Goal: Transaction & Acquisition: Purchase product/service

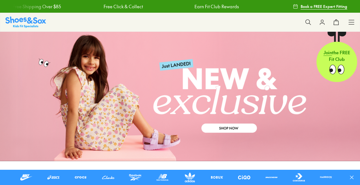
click at [23, 182] on link at bounding box center [26, 177] width 17 height 10
click at [311, 22] on button at bounding box center [308, 22] width 14 height 14
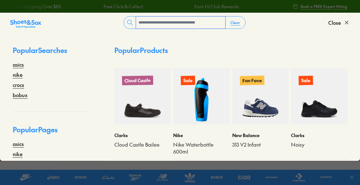
click at [195, 25] on input "text" at bounding box center [180, 23] width 89 height 12
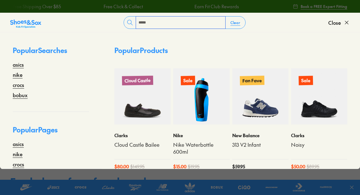
type input "*****"
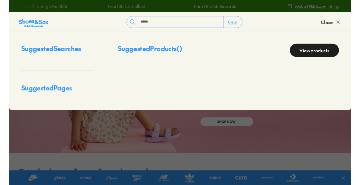
scroll to position [5, 0]
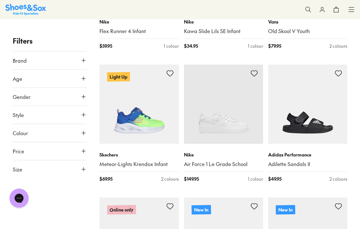
scroll to position [423, 0]
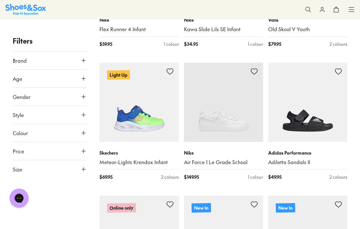
click at [37, 62] on button "Brand" at bounding box center [50, 60] width 74 height 18
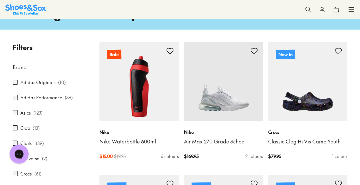
scroll to position [0, 0]
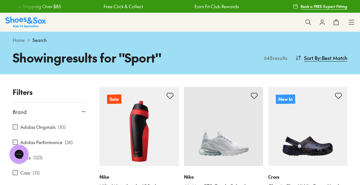
click at [307, 17] on button at bounding box center [308, 22] width 14 height 14
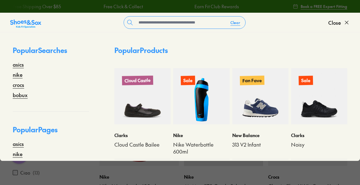
click at [236, 23] on button "Clear" at bounding box center [235, 22] width 20 height 11
click at [310, 45] on div "Popular Products" at bounding box center [231, 50] width 258 height 10
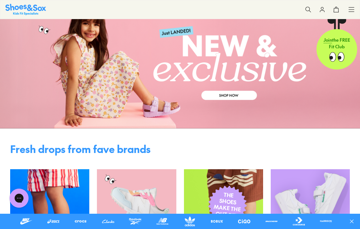
click at [28, 185] on link at bounding box center [26, 221] width 17 height 10
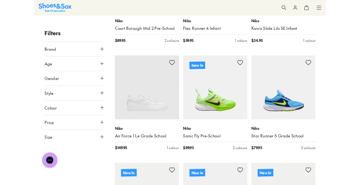
scroll to position [336, 0]
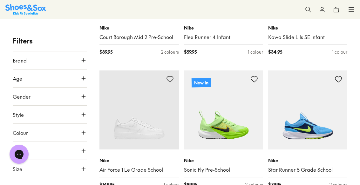
click at [36, 108] on button "Style" at bounding box center [50, 115] width 74 height 18
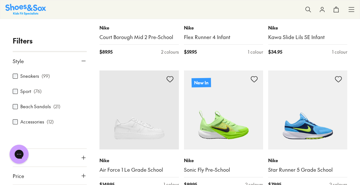
scroll to position [52, 0]
click at [82, 59] on icon at bounding box center [83, 62] width 6 height 6
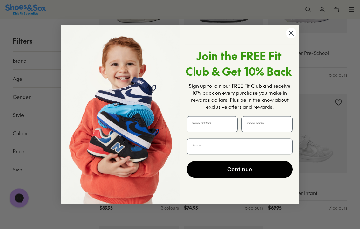
scroll to position [1275, 0]
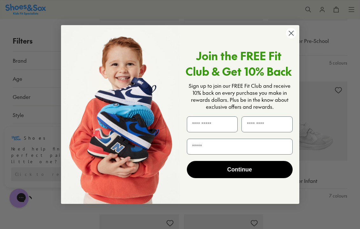
click at [294, 34] on circle "Close dialog" at bounding box center [290, 33] width 10 height 10
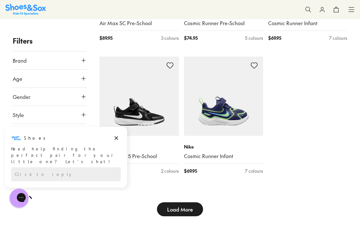
scroll to position [1432, 0]
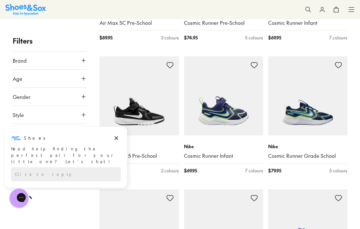
click at [309, 11] on icon at bounding box center [308, 9] width 6 height 6
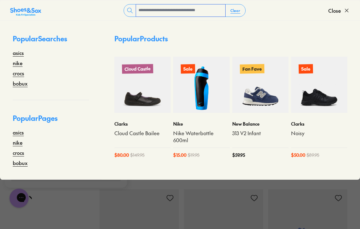
click at [214, 11] on input "text" at bounding box center [180, 10] width 89 height 12
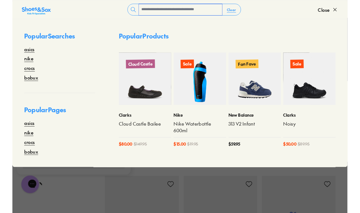
scroll to position [1432, 0]
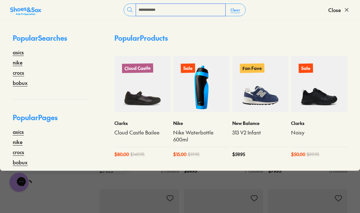
type input "**********"
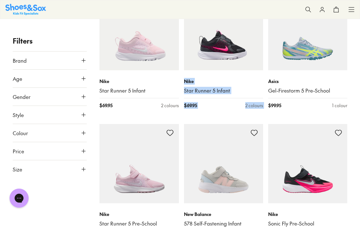
scroll to position [380, 0]
click at [74, 173] on button "Size" at bounding box center [50, 169] width 74 height 18
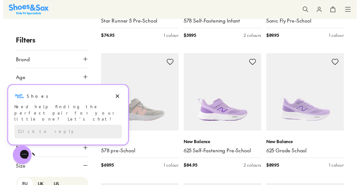
scroll to position [0, 0]
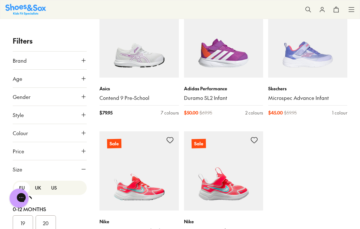
scroll to position [3477, 0]
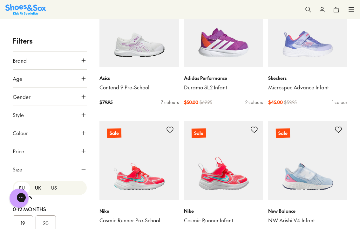
click at [78, 64] on button "Brand" at bounding box center [50, 60] width 74 height 18
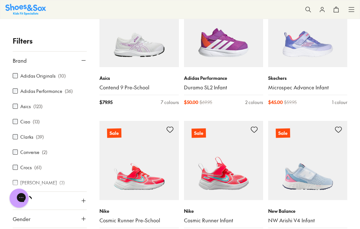
click at [33, 60] on button "Brand" at bounding box center [50, 60] width 74 height 18
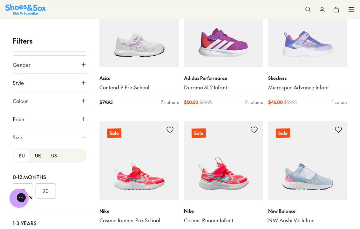
scroll to position [23, 0]
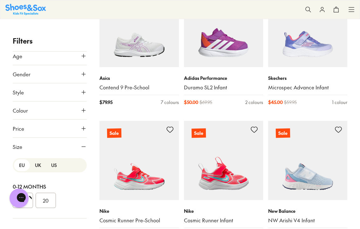
click at [36, 165] on button "UK" at bounding box center [38, 165] width 16 height 12
click at [56, 167] on button "US" at bounding box center [54, 165] width 16 height 12
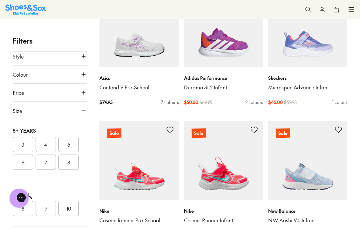
scroll to position [59, 0]
click at [45, 143] on button "4" at bounding box center [46, 143] width 20 height 15
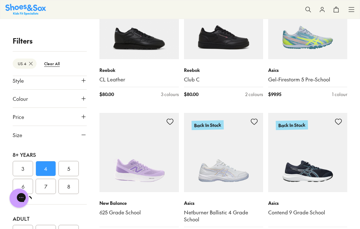
scroll to position [130, 0]
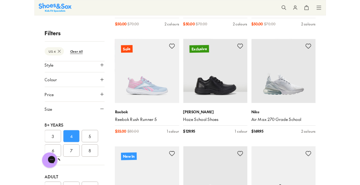
scroll to position [1663, 0]
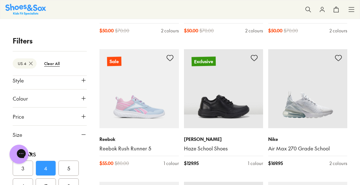
click at [319, 93] on img at bounding box center [307, 88] width 79 height 79
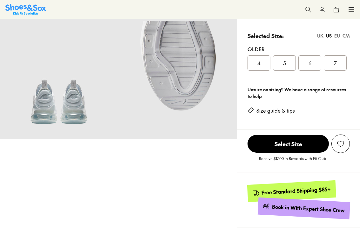
select select "*"
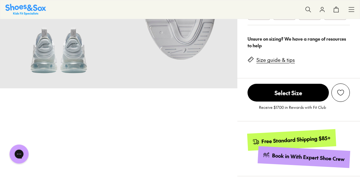
scroll to position [177, 0]
